Goal: Task Accomplishment & Management: Manage account settings

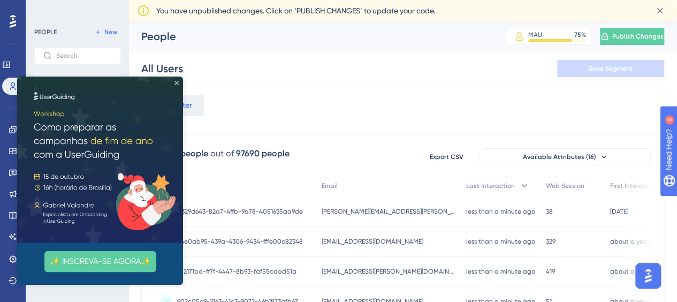
click at [177, 82] on icon "Close Preview" at bounding box center [176, 83] width 4 height 4
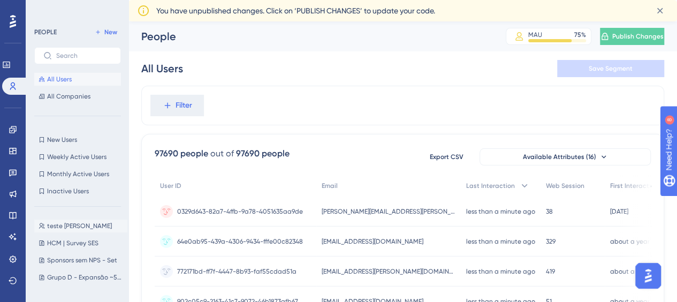
click at [83, 226] on span "teste [PERSON_NAME]" at bounding box center [79, 226] width 65 height 9
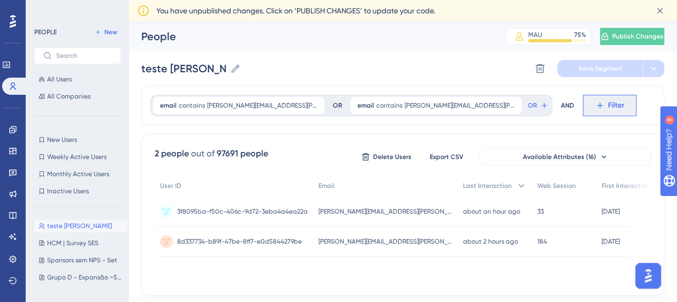
click at [595, 106] on icon at bounding box center [600, 106] width 10 height 10
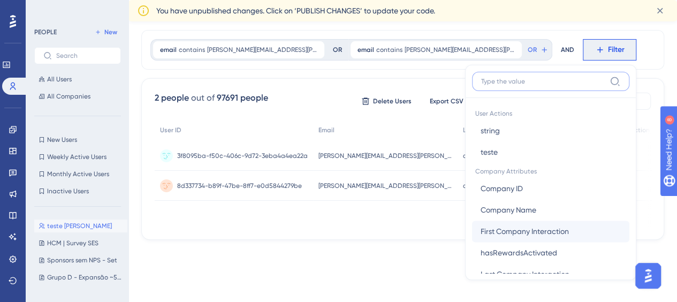
scroll to position [693, 0]
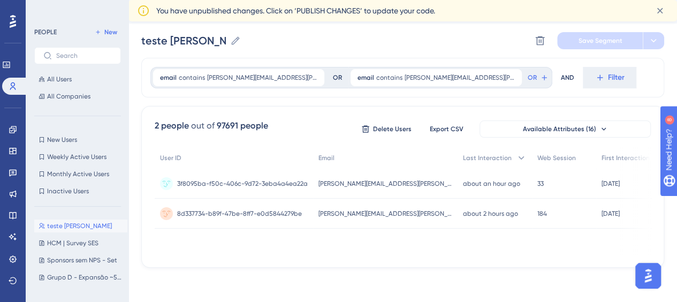
scroll to position [27, 0]
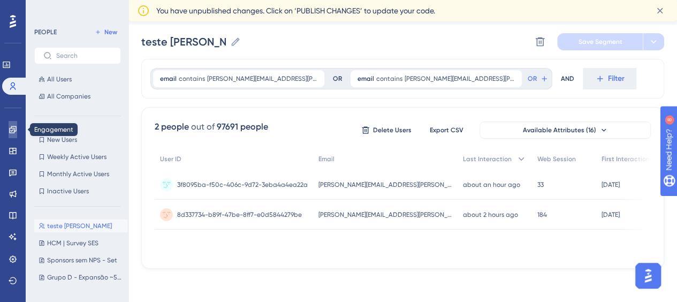
click at [13, 128] on icon at bounding box center [12, 129] width 7 height 7
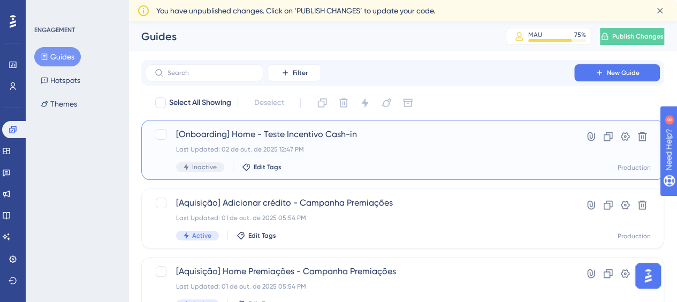
click at [377, 146] on div "Last Updated: 02 de out. de 2025 12:47 PM" at bounding box center [360, 149] width 368 height 9
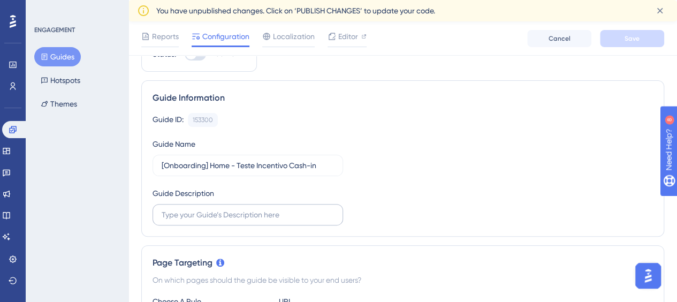
scroll to position [107, 0]
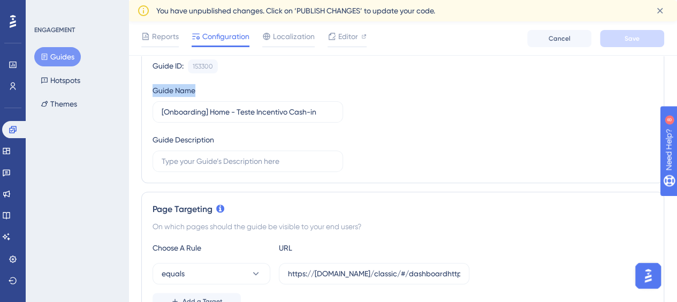
drag, startPoint x: 202, startPoint y: 91, endPoint x: 402, endPoint y: 138, distance: 205.4
click at [153, 86] on div "Guide Name [Onboarding] Home - Teste Incentivo Cash-in" at bounding box center [247, 103] width 190 height 39
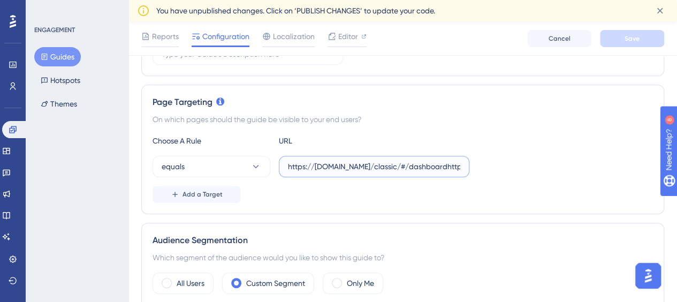
click at [376, 170] on input "https://[DOMAIN_NAME]/classic/#/dashboardhttps://[DOMAIN_NAME]/classic/#/dashbo…" at bounding box center [374, 167] width 172 height 12
click at [391, 167] on input "https://[DOMAIN_NAME]/classic/#/dashboardhttps://[DOMAIN_NAME]/classic/#/dashbo…" at bounding box center [374, 167] width 172 height 12
drag, startPoint x: 406, startPoint y: 167, endPoint x: 426, endPoint y: 167, distance: 20.3
click at [536, 171] on div "equals https://[DOMAIN_NAME]/classic/#/dashboardhttps://[DOMAIN_NAME]/classic/#…" at bounding box center [402, 166] width 500 height 21
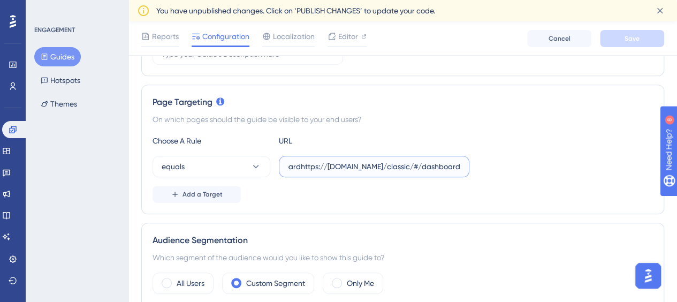
click at [388, 170] on input "https://[DOMAIN_NAME]/classic/#/dashboardhttps://[DOMAIN_NAME]/classic/#/dashbo…" at bounding box center [374, 167] width 172 height 12
click at [343, 169] on input "https://[DOMAIN_NAME]/classic/#/dashboardhttps://[DOMAIN_NAME]/classic/#/dashbo…" at bounding box center [374, 167] width 172 height 12
click at [307, 170] on input "https://[DOMAIN_NAME]/classic/#/dashboardhttps://[DOMAIN_NAME]/classic/#/dashbo…" at bounding box center [374, 167] width 172 height 12
drag, startPoint x: 380, startPoint y: 167, endPoint x: 369, endPoint y: 167, distance: 11.2
click at [551, 164] on div "equals https://[DOMAIN_NAME]/classic/#/dashboardhttps://[DOMAIN_NAME]/classic/#…" at bounding box center [402, 166] width 500 height 21
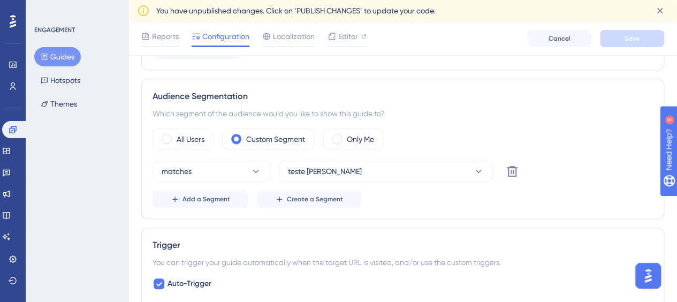
scroll to position [375, 0]
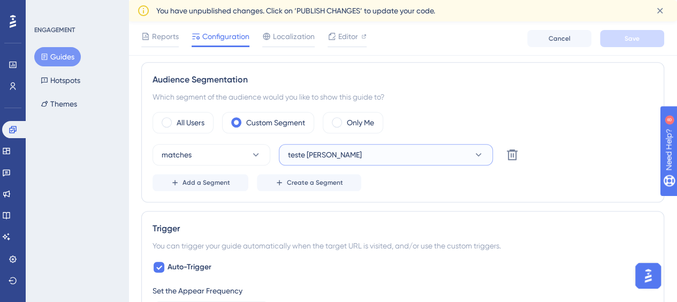
click at [352, 156] on button "teste [PERSON_NAME]" at bounding box center [386, 154] width 214 height 21
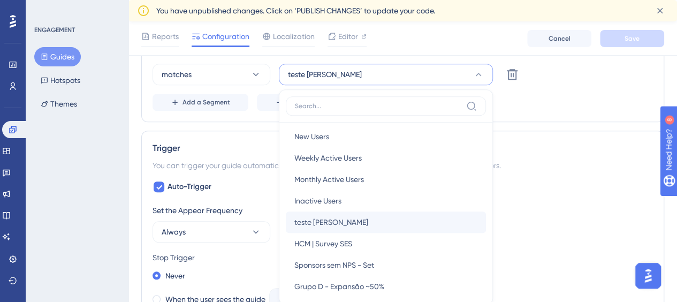
scroll to position [0, 0]
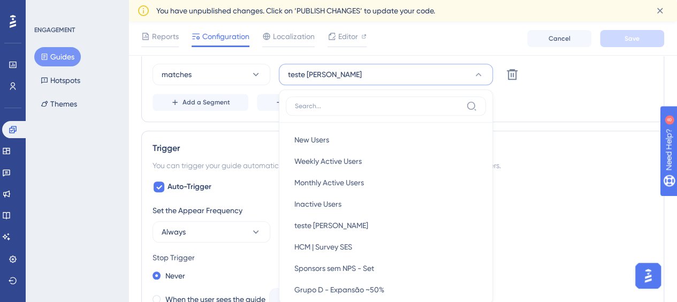
click at [584, 104] on div "Add a Segment Create a Segment" at bounding box center [402, 102] width 500 height 17
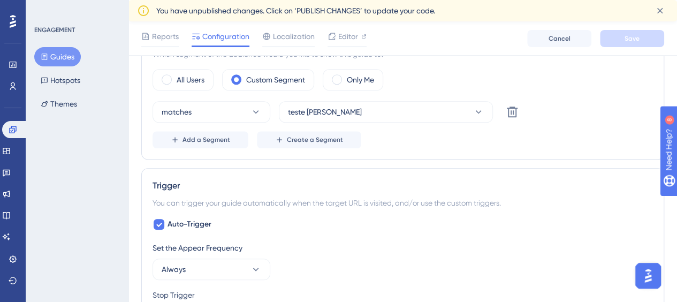
scroll to position [401, 0]
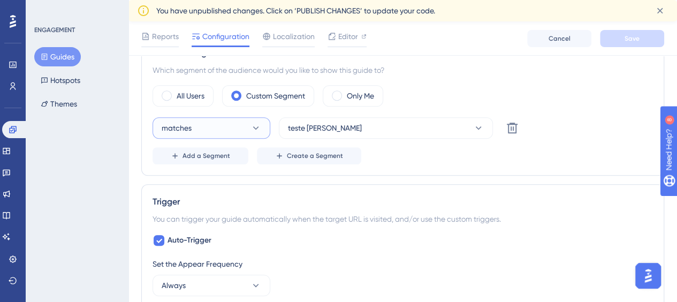
click at [231, 120] on button "matches" at bounding box center [211, 127] width 118 height 21
drag, startPoint x: 411, startPoint y: 165, endPoint x: 395, endPoint y: 181, distance: 22.7
click at [411, 165] on div "Audience Segmentation Which segment of the audience would you like to show this…" at bounding box center [402, 105] width 523 height 140
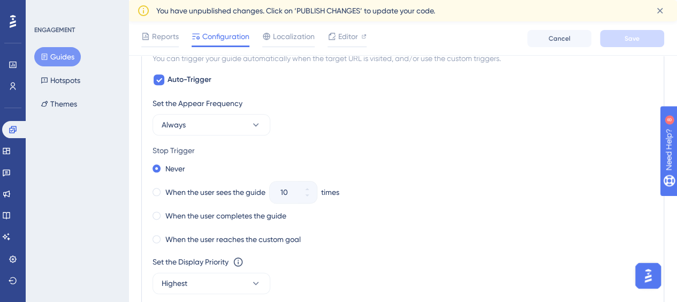
scroll to position [508, 0]
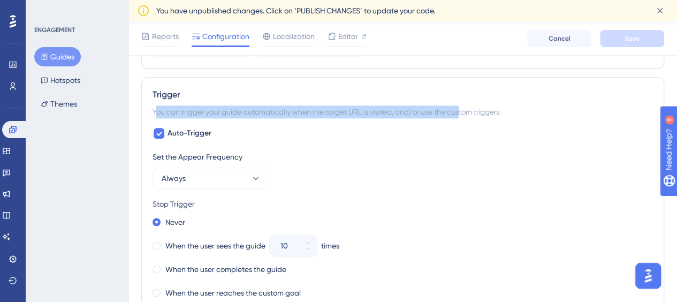
drag, startPoint x: 161, startPoint y: 108, endPoint x: 462, endPoint y: 108, distance: 301.2
click at [462, 108] on div "You can trigger your guide automatically when the target URL is visited, and/or…" at bounding box center [402, 111] width 500 height 13
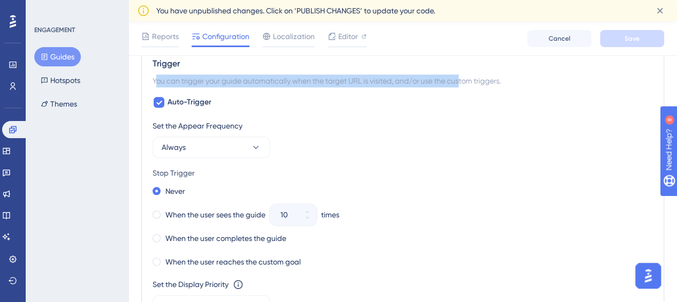
scroll to position [562, 0]
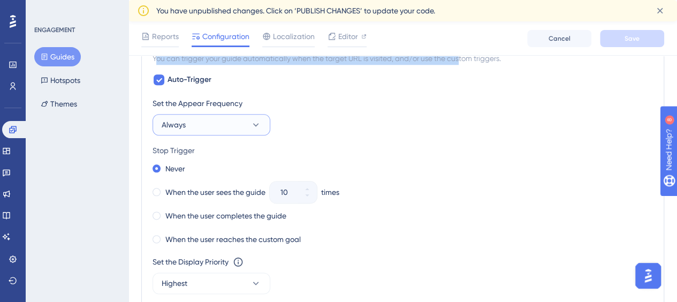
click at [230, 121] on button "Always" at bounding box center [211, 124] width 118 height 21
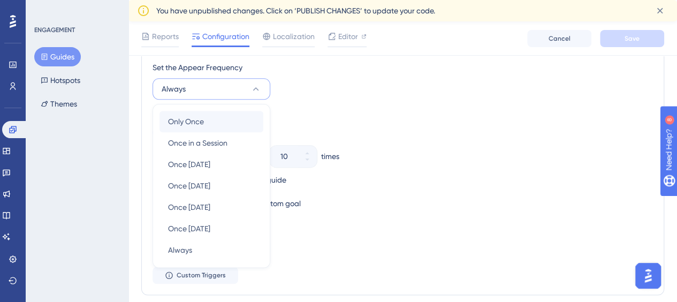
scroll to position [576, 0]
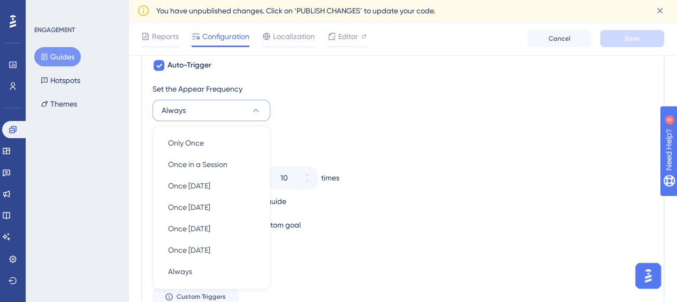
click at [381, 63] on div "Auto-Trigger Set the Appear Frequency Always Only Once Only Once Once in a Sess…" at bounding box center [402, 182] width 500 height 246
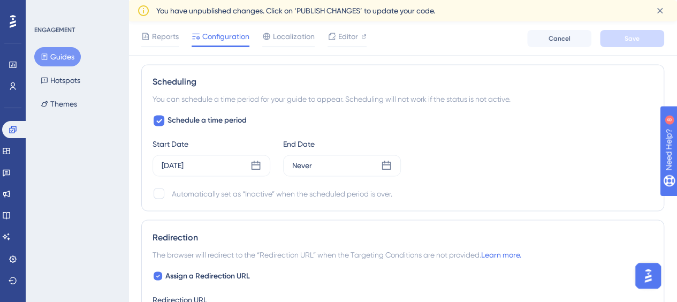
scroll to position [844, 0]
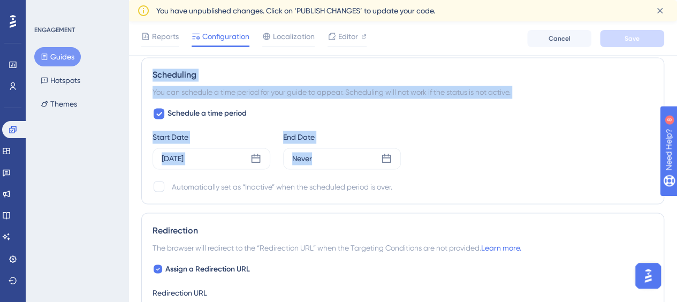
drag, startPoint x: 152, startPoint y: 70, endPoint x: 494, endPoint y: 143, distance: 349.1
click at [494, 143] on div "Scheduling You can schedule a time period for your guide to appear. Scheduling …" at bounding box center [402, 130] width 523 height 147
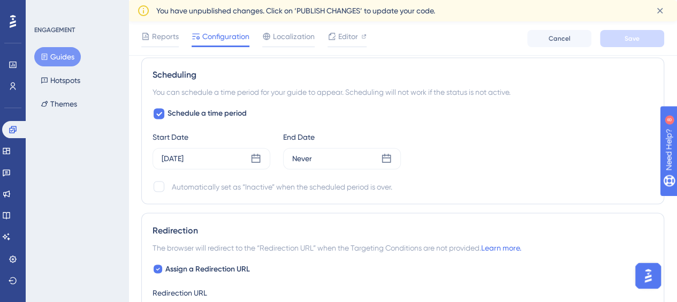
drag, startPoint x: 455, startPoint y: 167, endPoint x: 353, endPoint y: 178, distance: 102.2
click at [455, 167] on div "Schedule a time period Start Date [DATE] End Date Never Automatically set as “I…" at bounding box center [402, 150] width 500 height 86
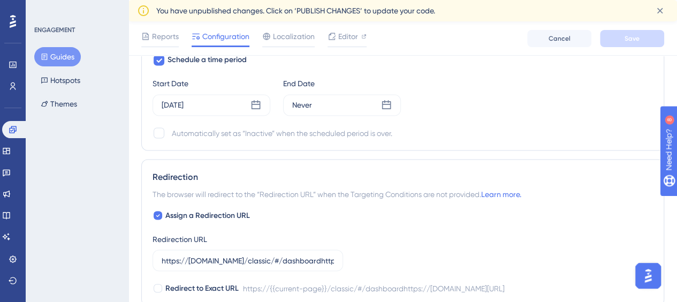
scroll to position [1004, 0]
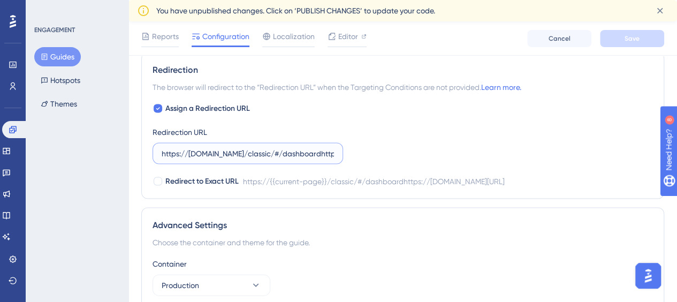
click at [193, 150] on input "https://[DOMAIN_NAME]/classic/#/dashboardhttps://[DOMAIN_NAME]/classic/#/dashbo…" at bounding box center [248, 153] width 172 height 12
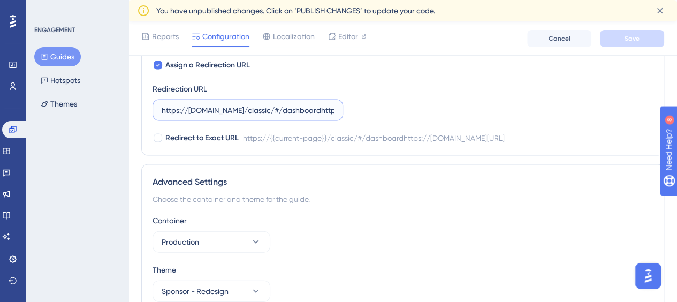
scroll to position [1097, 0]
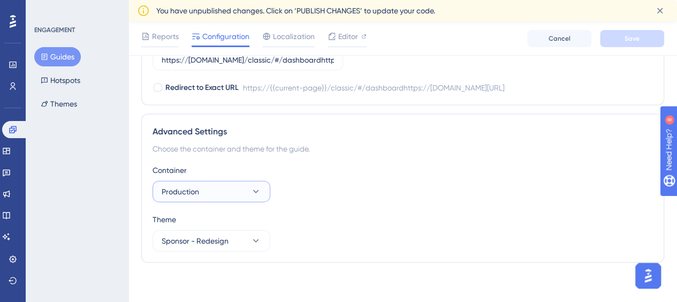
click at [212, 189] on button "Production" at bounding box center [211, 191] width 118 height 21
click at [358, 181] on div "Container Production Staging Staging Production Production" at bounding box center [402, 183] width 500 height 39
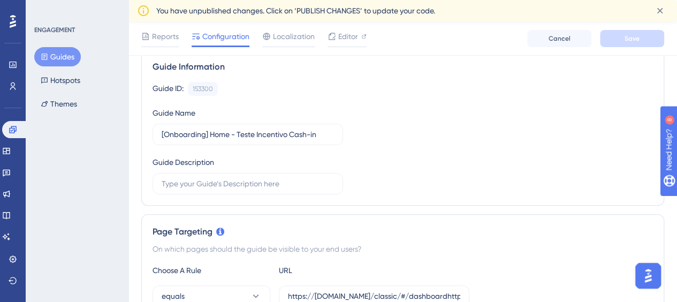
scroll to position [0, 0]
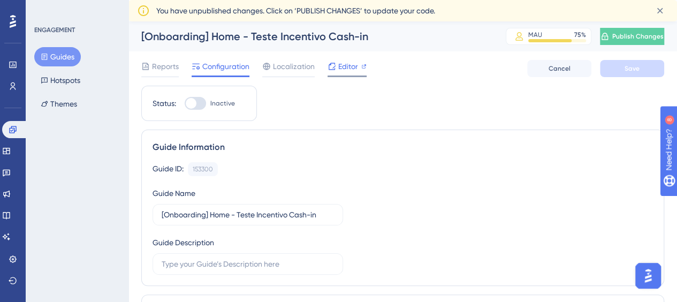
click at [351, 69] on span "Editor" at bounding box center [348, 66] width 20 height 13
